Goal: Navigation & Orientation: Find specific page/section

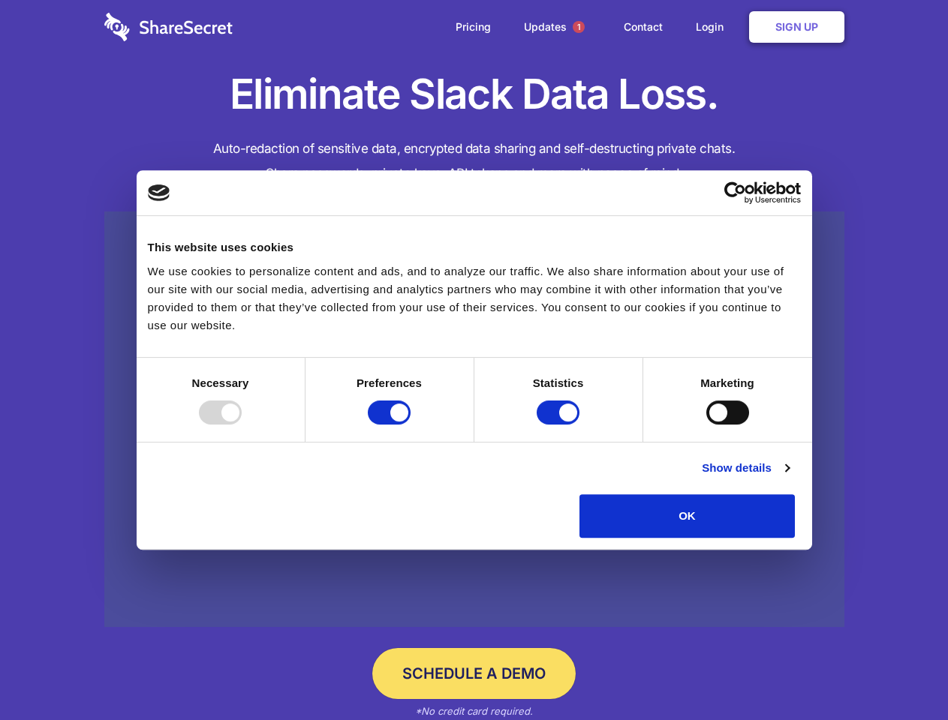
click at [242, 425] on div at bounding box center [220, 413] width 43 height 24
click at [411, 425] on input "Preferences" at bounding box center [389, 413] width 43 height 24
checkbox input "false"
click at [560, 425] on input "Statistics" at bounding box center [558, 413] width 43 height 24
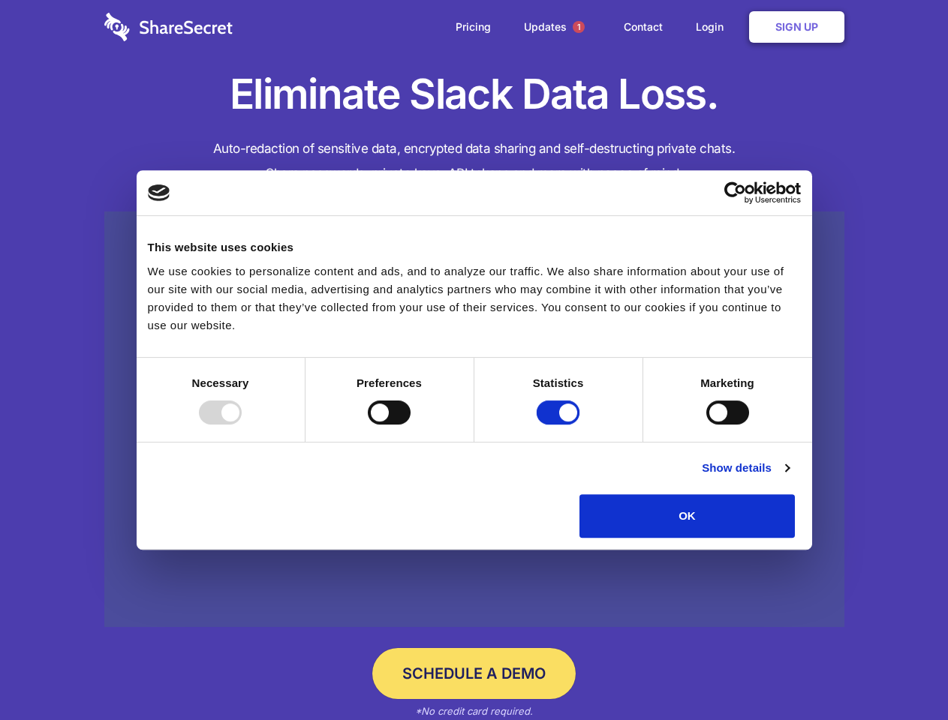
checkbox input "false"
click at [706, 425] on input "Marketing" at bounding box center [727, 413] width 43 height 24
checkbox input "true"
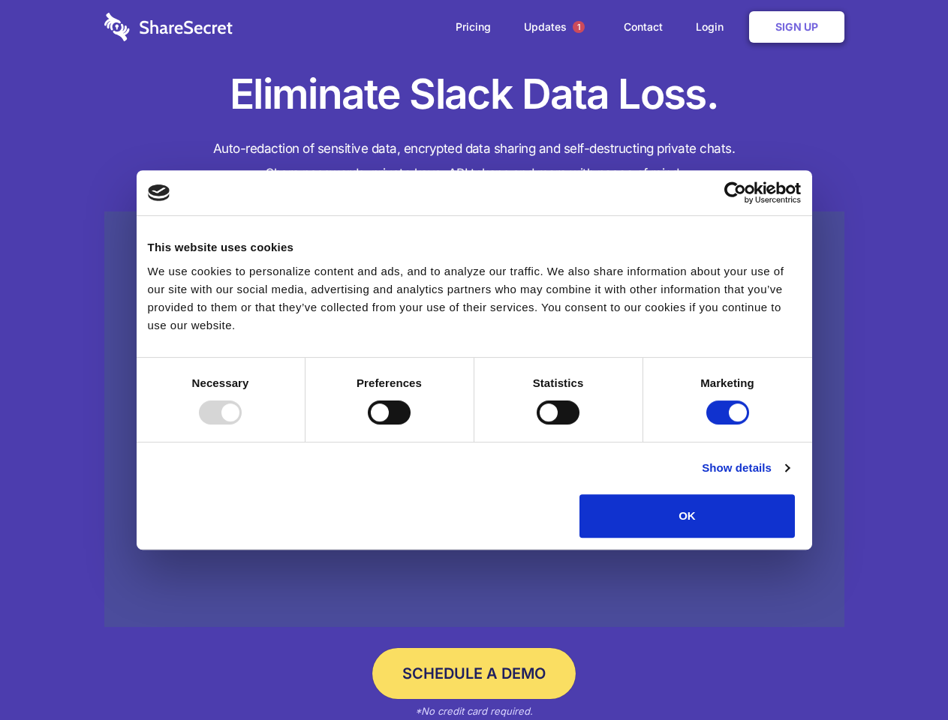
click at [789, 477] on link "Show details" at bounding box center [745, 468] width 87 height 18
click at [0, 0] on li "Necessary 7 Necessary cookies help make a website usable by enabling basic func…" at bounding box center [0, 0] width 0 height 0
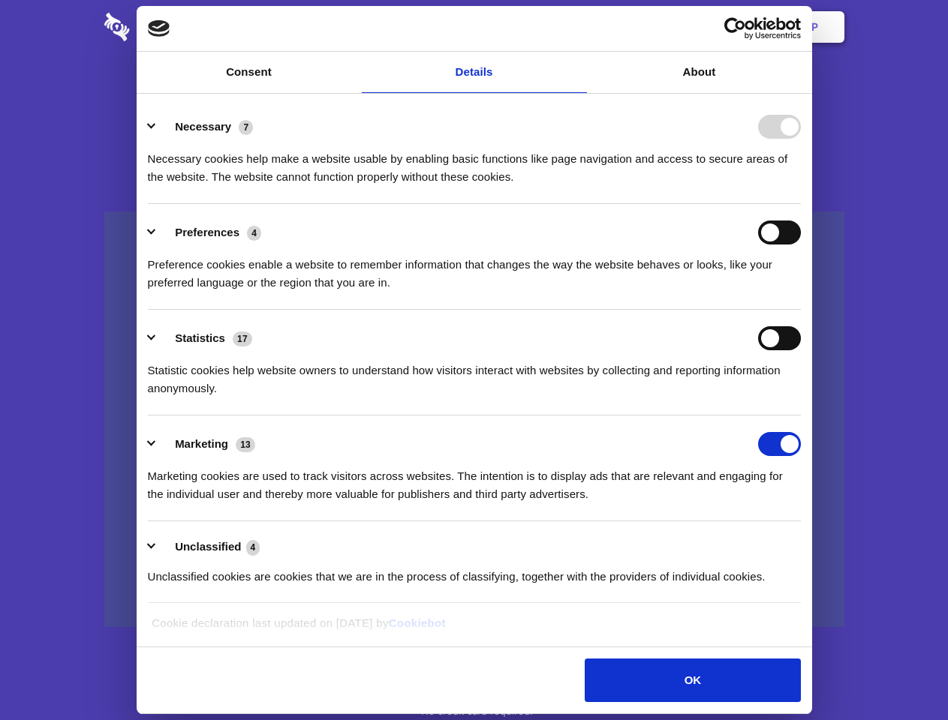
click at [578, 27] on span "1" at bounding box center [579, 27] width 12 height 12
